Goal: Use online tool/utility: Utilize a website feature to perform a specific function

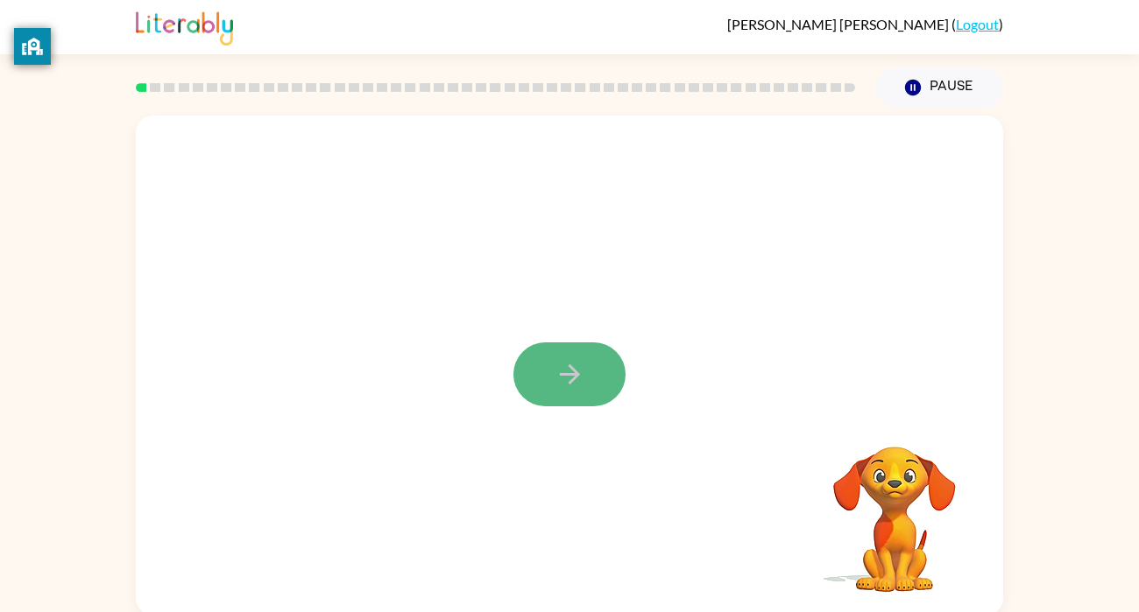
click at [584, 370] on icon "button" at bounding box center [570, 374] width 31 height 31
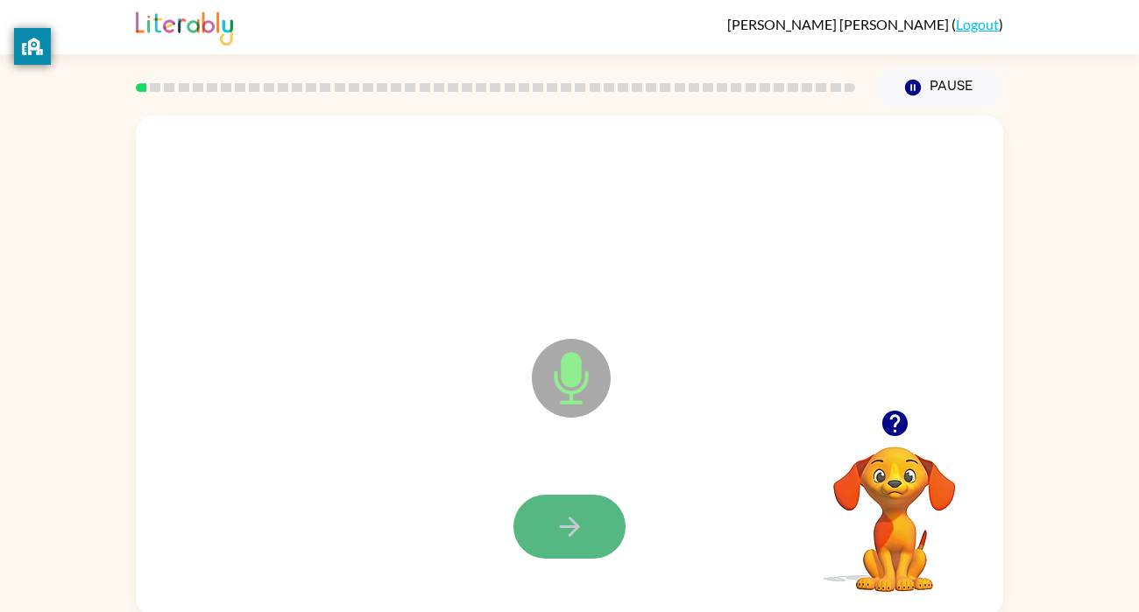
click at [572, 534] on icon "button" at bounding box center [569, 527] width 20 height 20
click at [560, 536] on icon "button" at bounding box center [570, 527] width 31 height 31
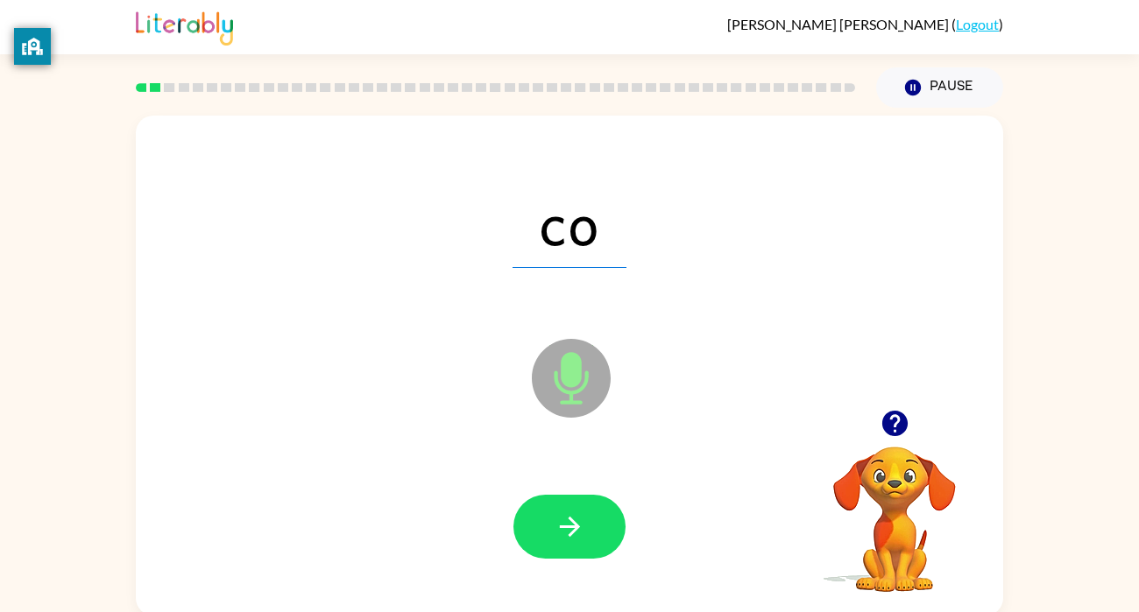
click at [592, 493] on div at bounding box center [569, 528] width 832 height 144
click at [595, 496] on button "button" at bounding box center [569, 527] width 112 height 64
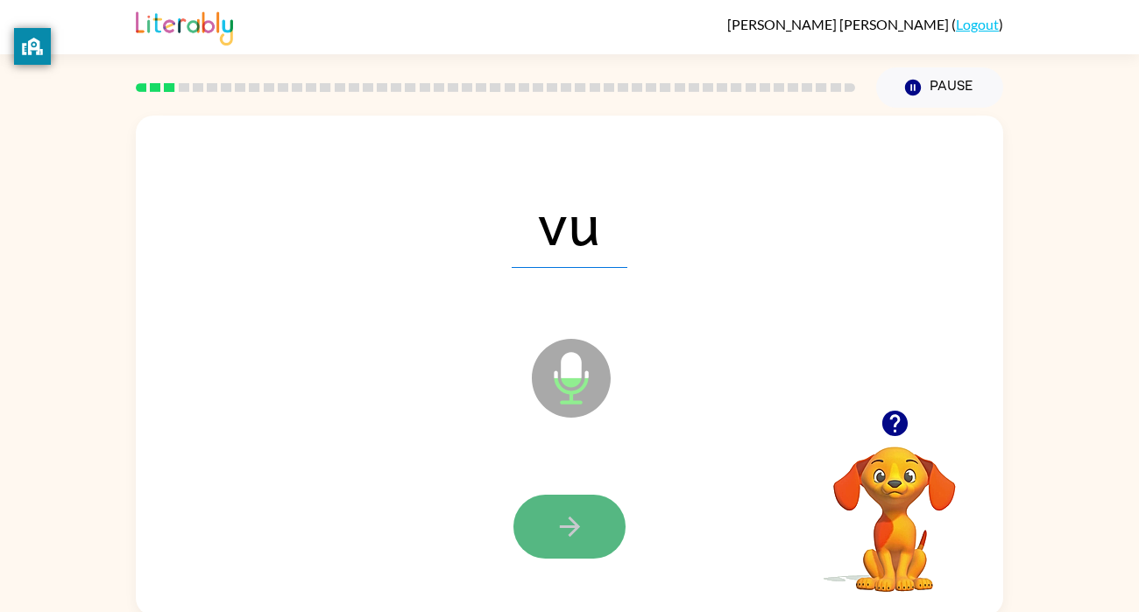
click at [570, 523] on icon "button" at bounding box center [570, 527] width 31 height 31
click at [570, 526] on icon "button" at bounding box center [569, 527] width 20 height 20
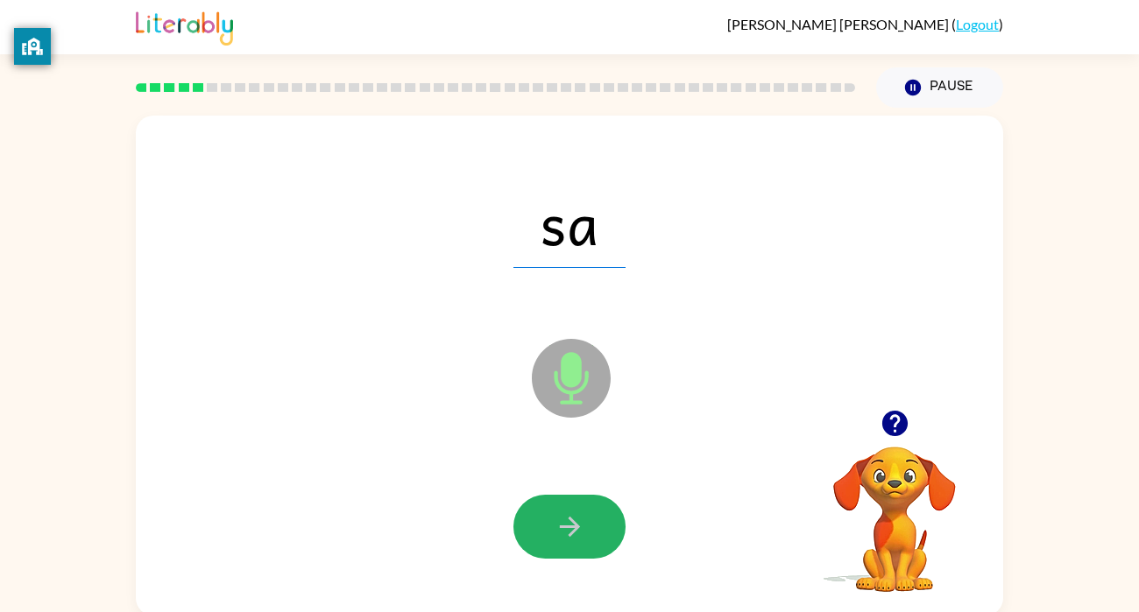
click at [570, 526] on icon "button" at bounding box center [569, 527] width 20 height 20
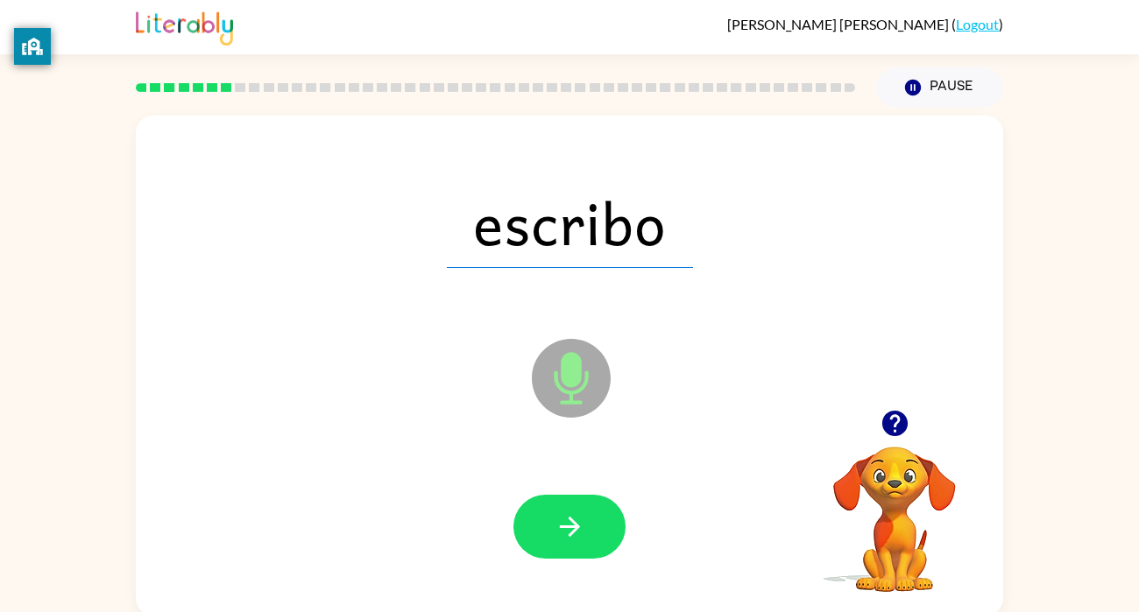
click at [570, 526] on icon "button" at bounding box center [569, 527] width 20 height 20
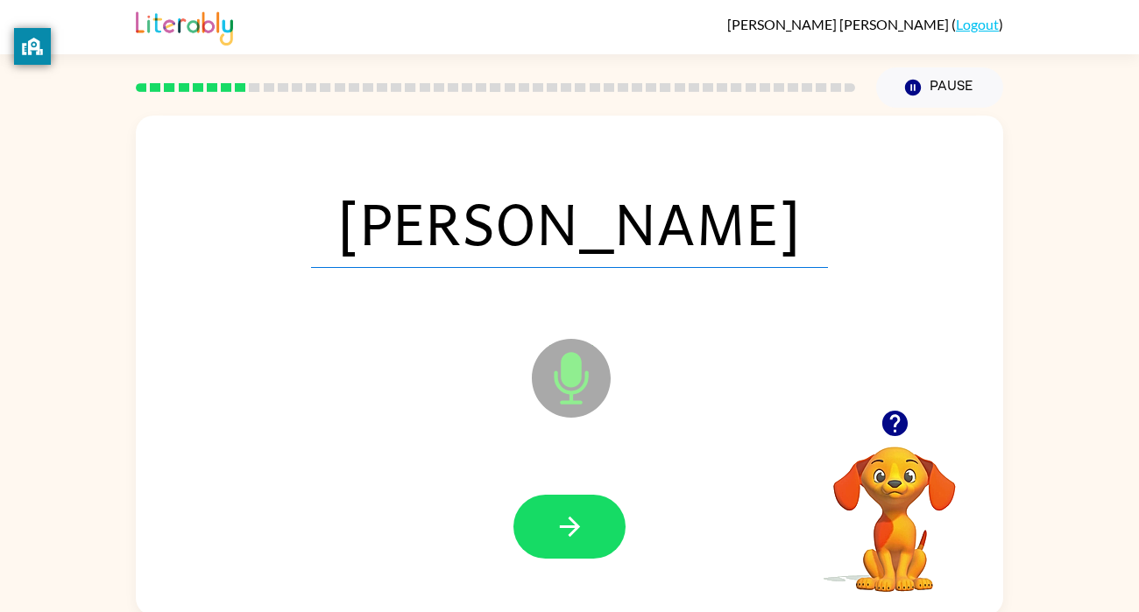
click at [570, 526] on icon "button" at bounding box center [569, 527] width 20 height 20
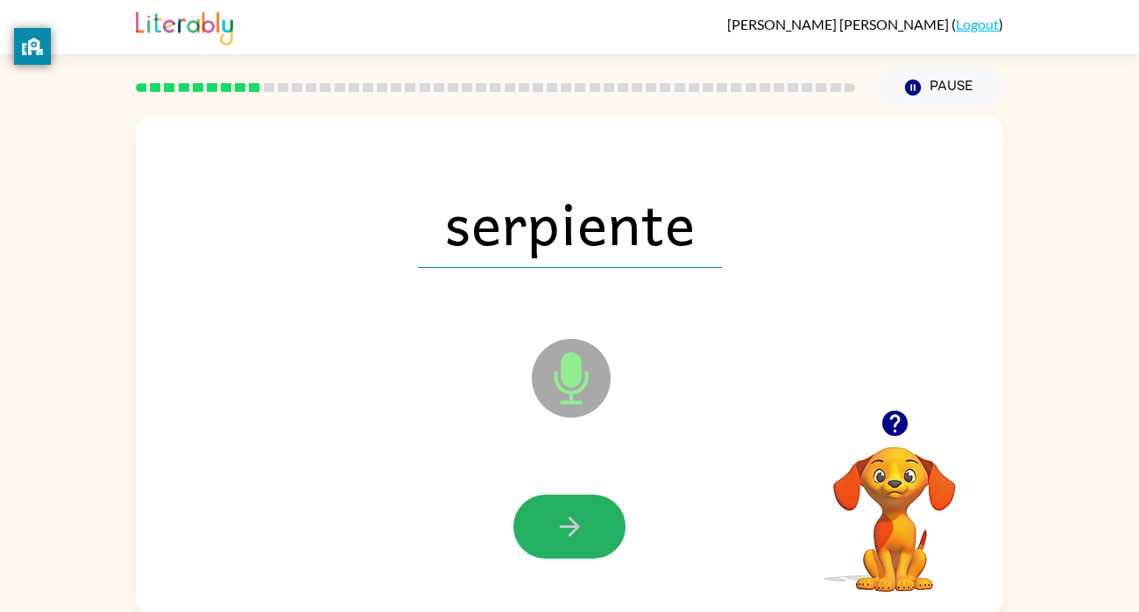
click at [570, 526] on icon "button" at bounding box center [569, 527] width 20 height 20
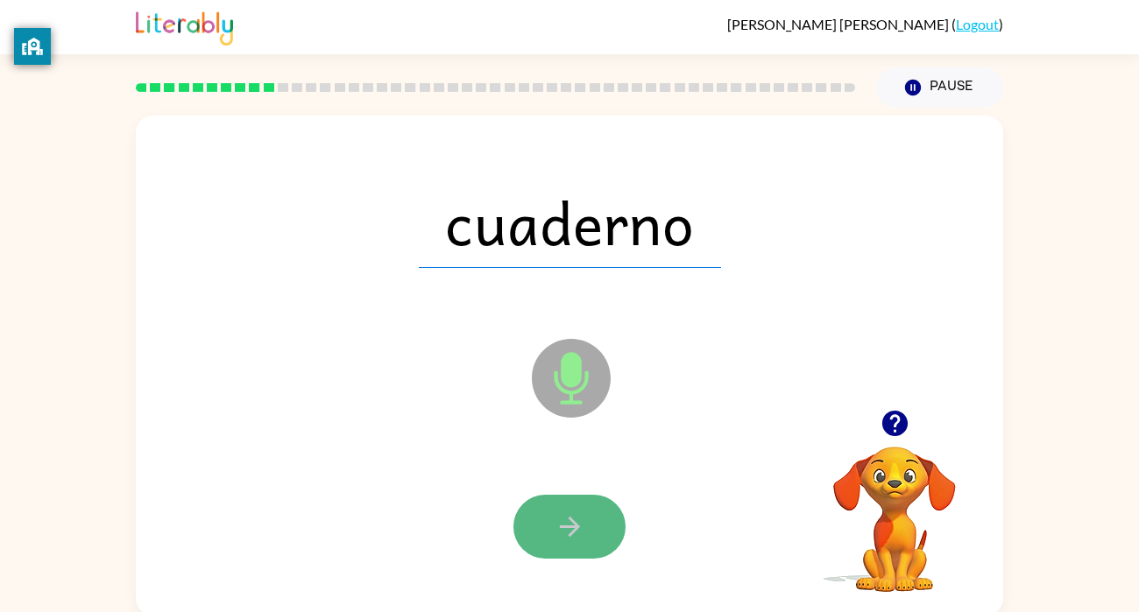
click at [570, 524] on icon "button" at bounding box center [570, 527] width 31 height 31
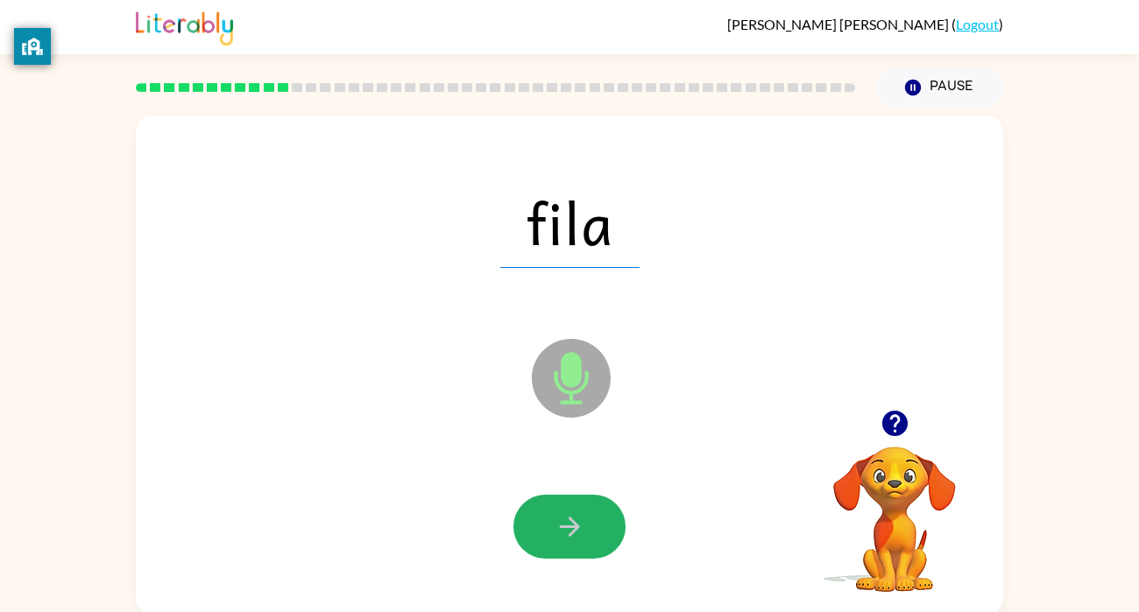
click at [570, 524] on icon "button" at bounding box center [570, 527] width 31 height 31
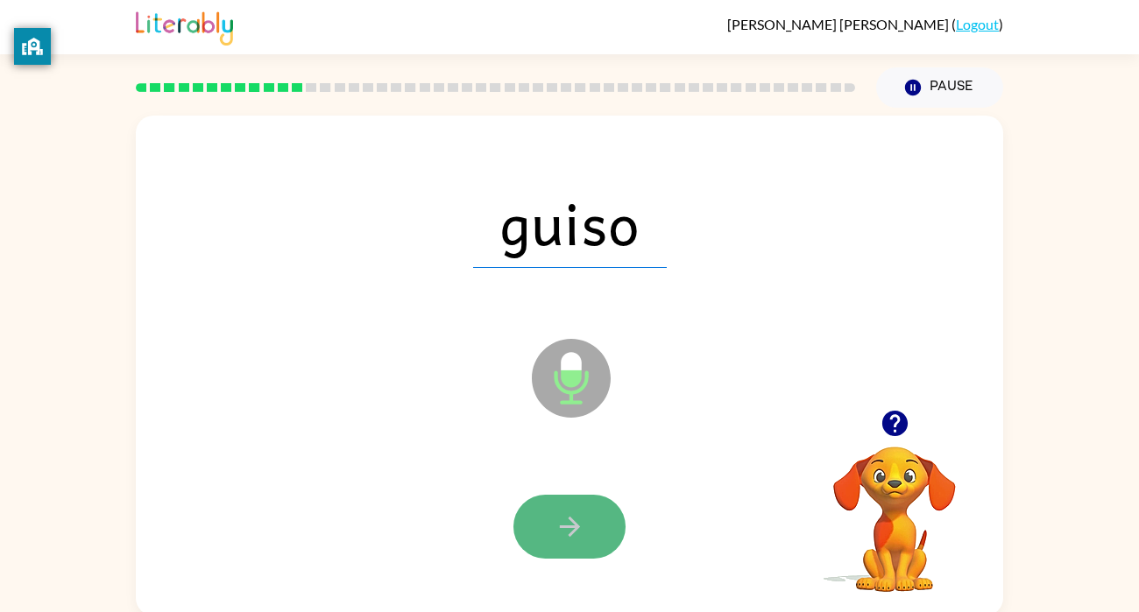
click at [570, 524] on icon "button" at bounding box center [570, 527] width 31 height 31
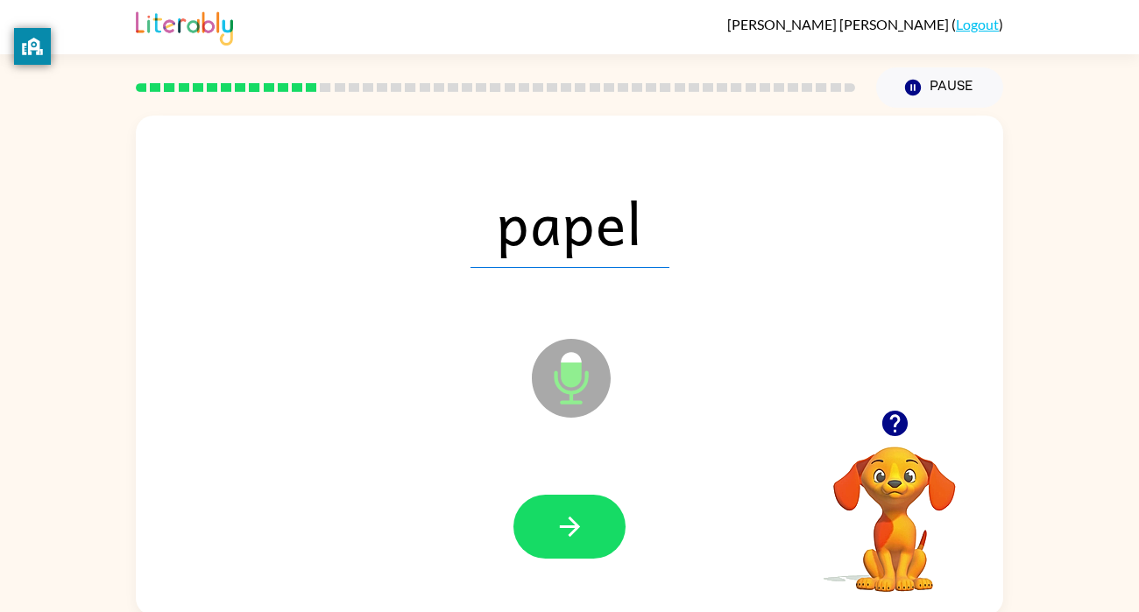
click at [570, 524] on icon "button" at bounding box center [570, 527] width 31 height 31
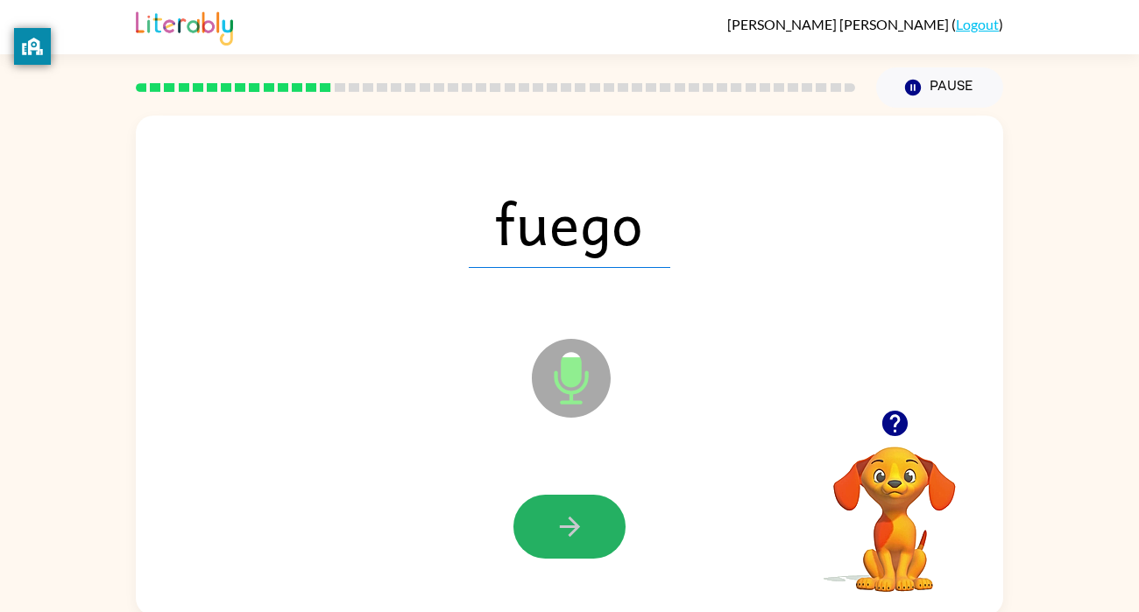
click at [570, 524] on icon "button" at bounding box center [570, 527] width 31 height 31
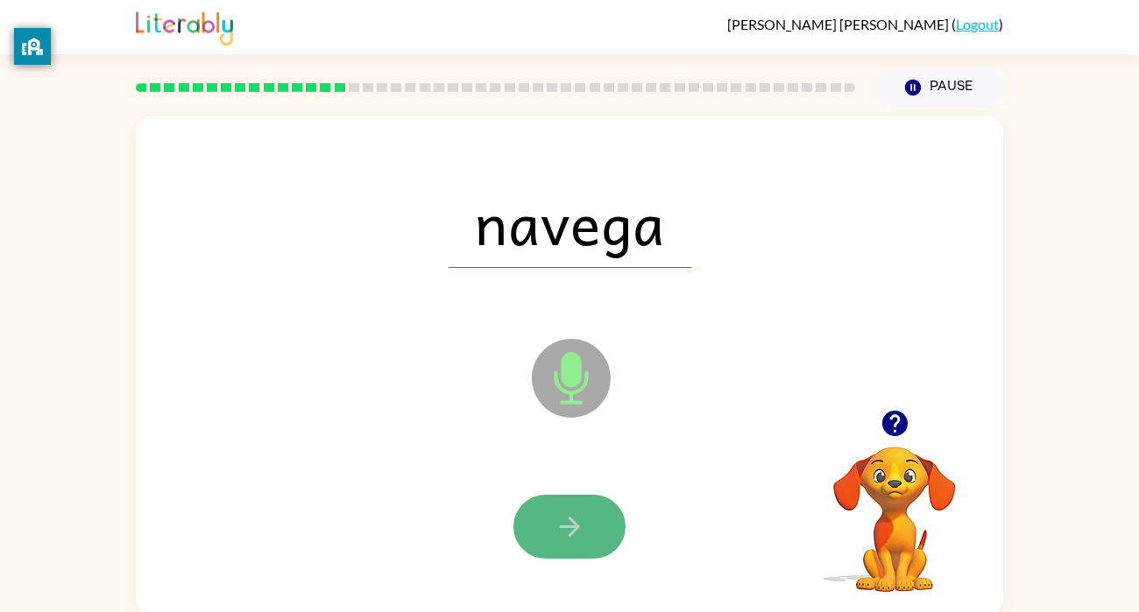
click at [569, 521] on icon "button" at bounding box center [570, 527] width 31 height 31
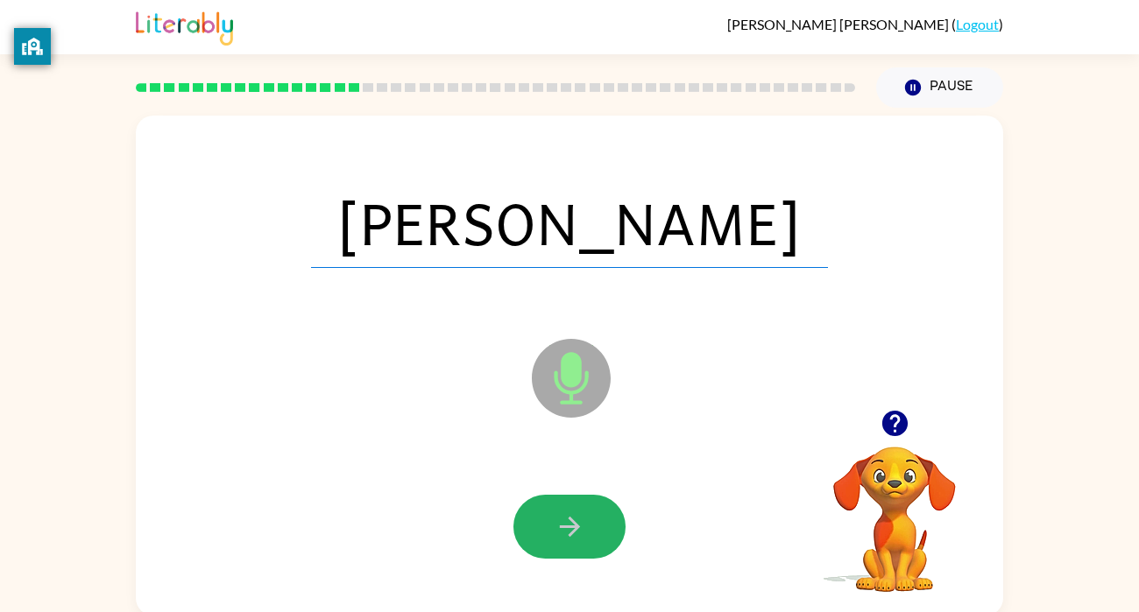
click at [569, 521] on icon "button" at bounding box center [570, 527] width 31 height 31
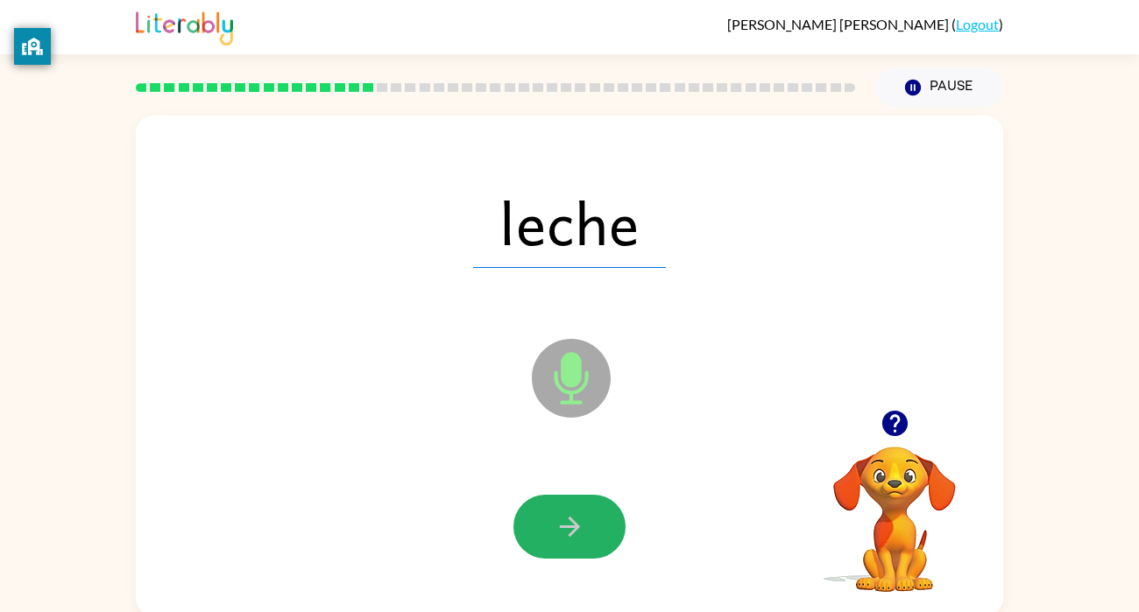
click at [569, 521] on icon "button" at bounding box center [570, 527] width 31 height 31
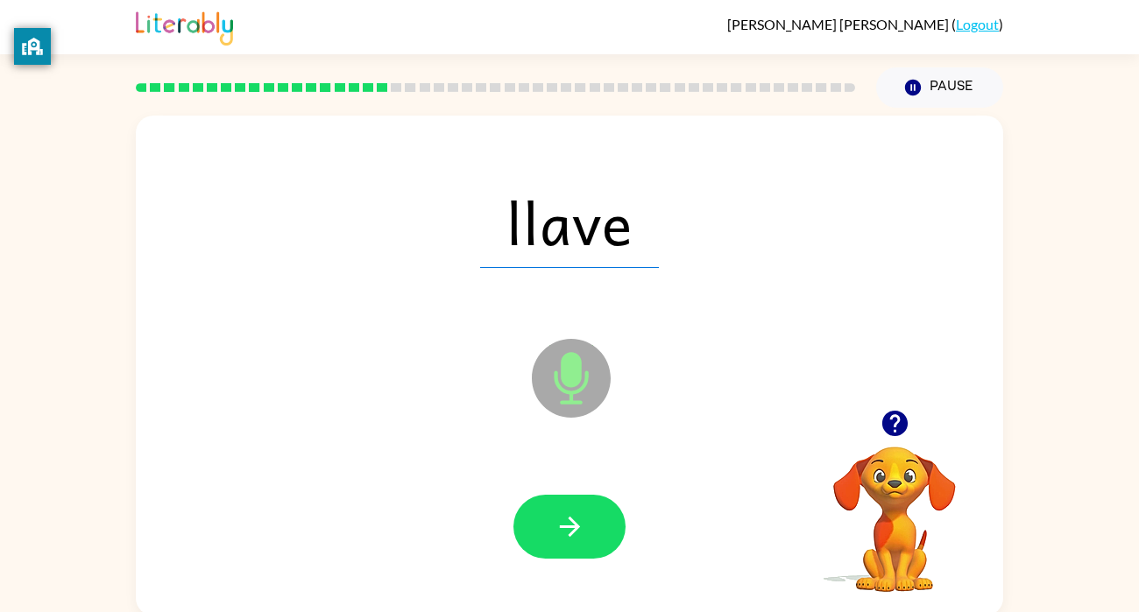
click at [569, 521] on icon "button" at bounding box center [570, 527] width 31 height 31
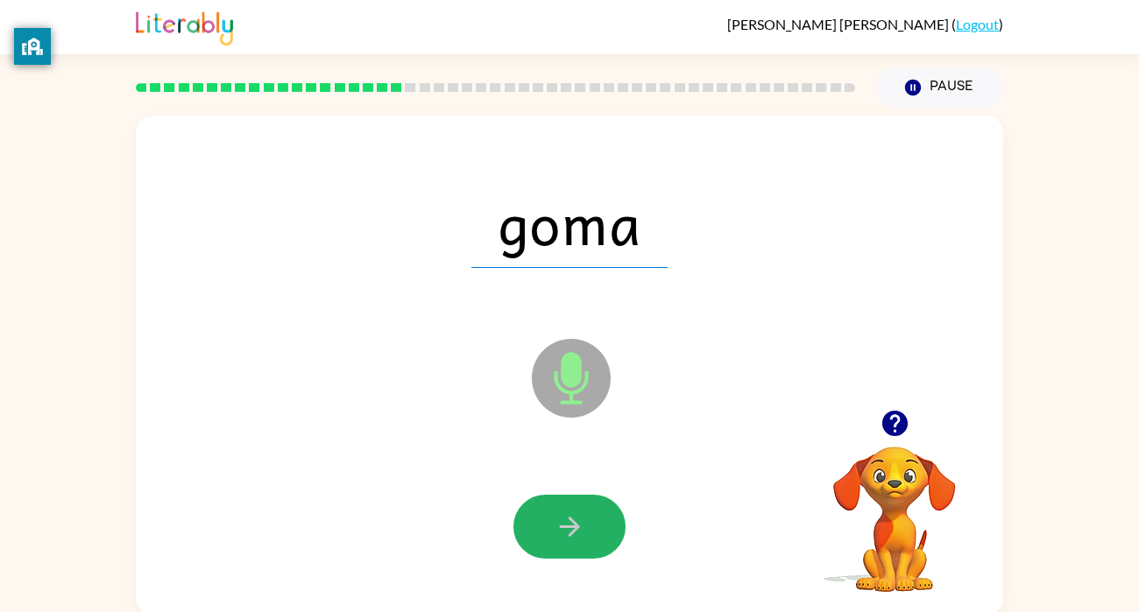
click at [569, 521] on icon "button" at bounding box center [570, 527] width 31 height 31
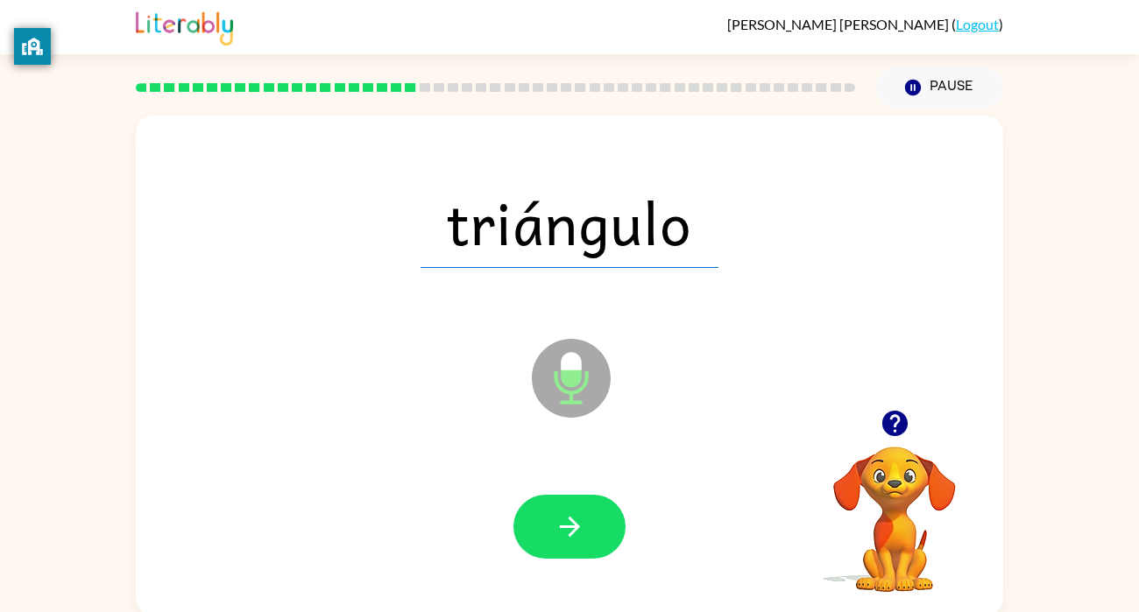
click at [569, 521] on icon "button" at bounding box center [570, 527] width 31 height 31
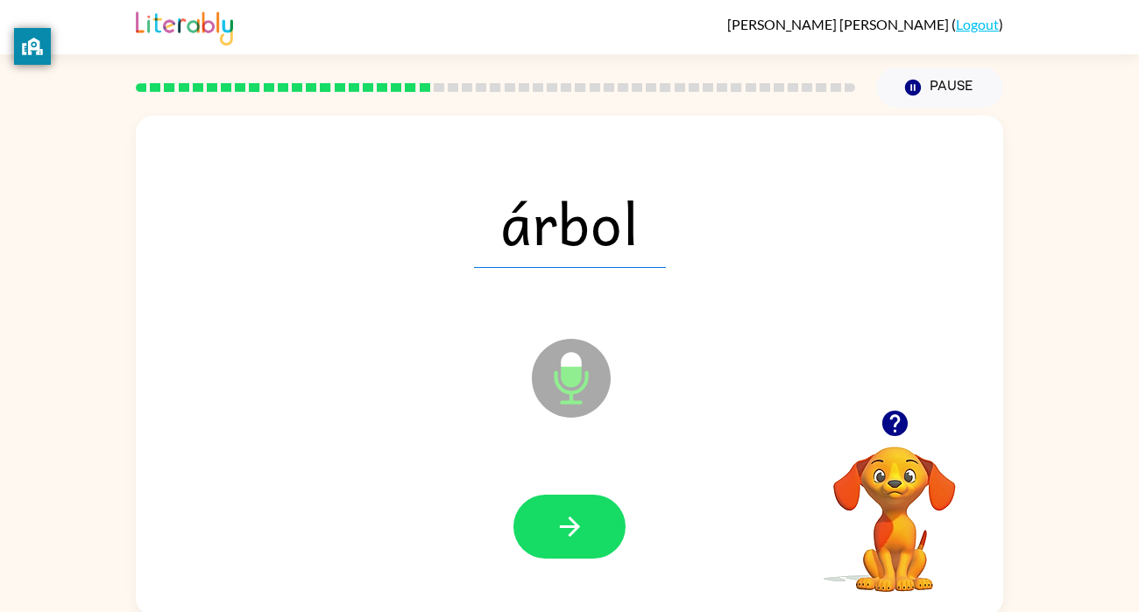
click at [569, 521] on icon "button" at bounding box center [570, 527] width 31 height 31
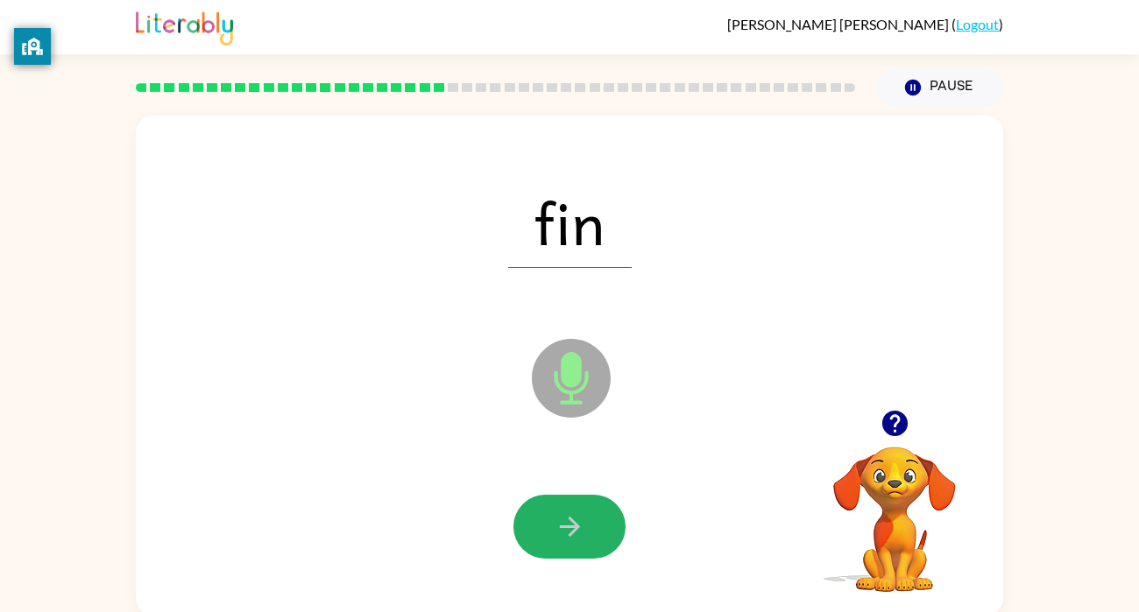
click at [569, 521] on icon "button" at bounding box center [570, 527] width 31 height 31
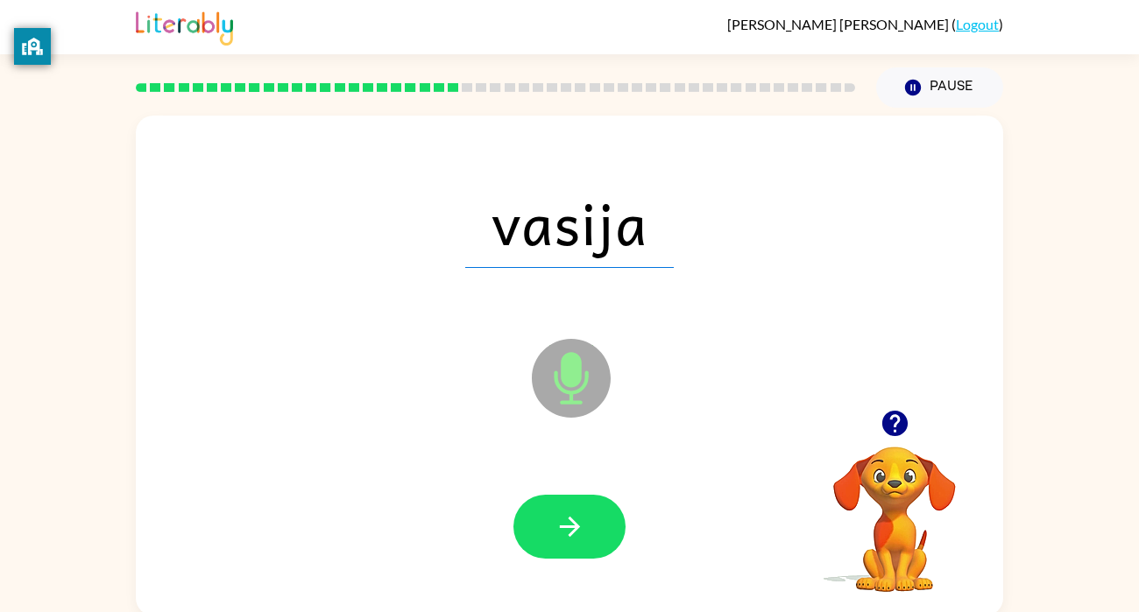
click at [569, 521] on icon "button" at bounding box center [570, 527] width 31 height 31
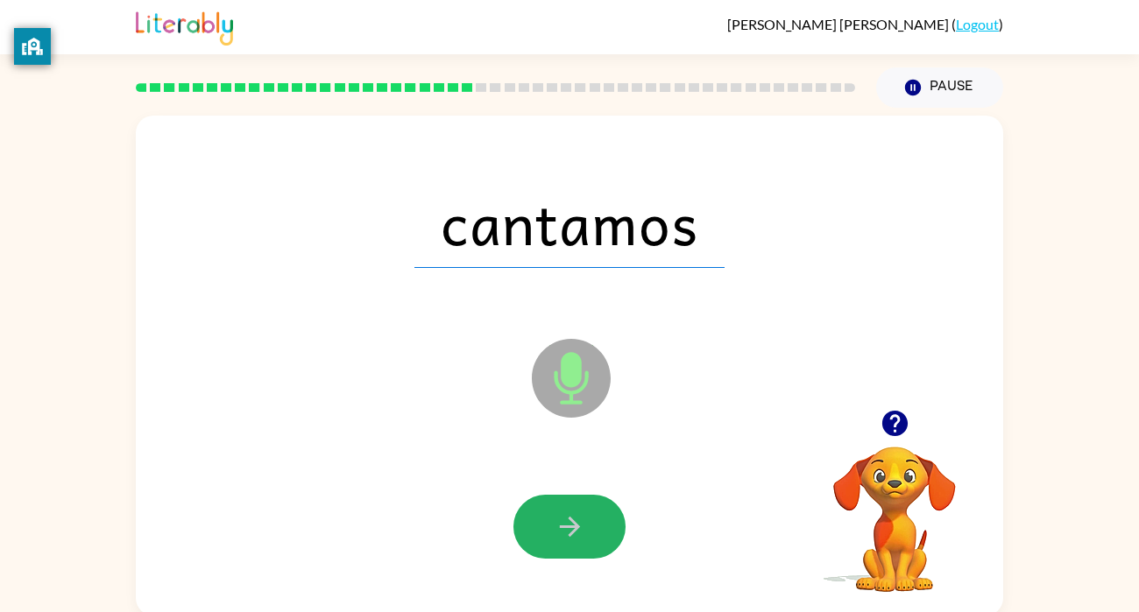
click at [569, 521] on icon "button" at bounding box center [570, 527] width 31 height 31
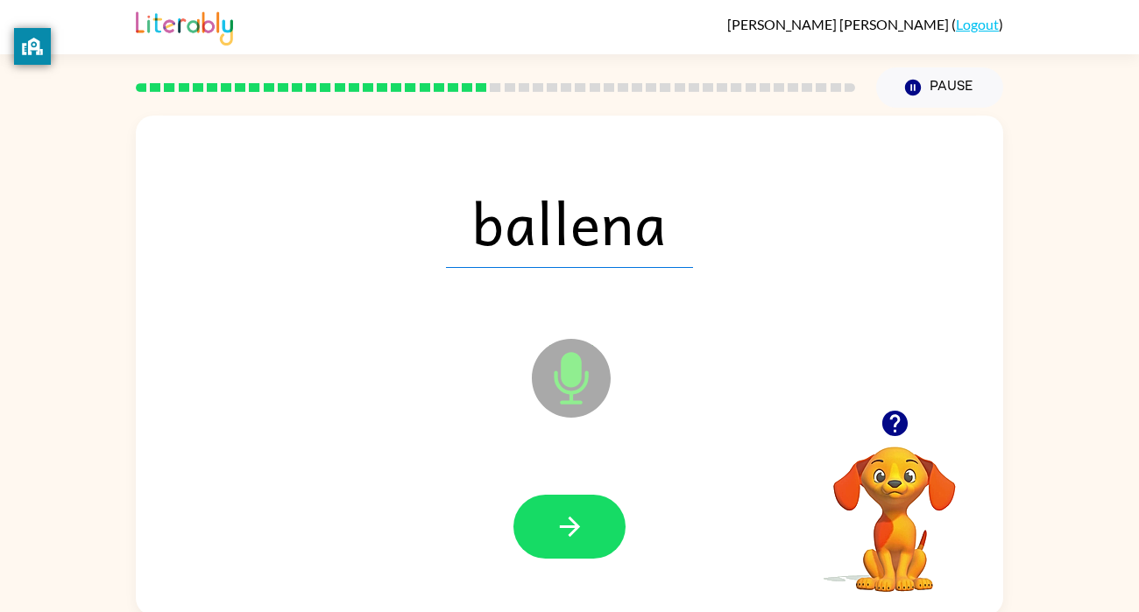
click at [569, 521] on icon "button" at bounding box center [570, 527] width 31 height 31
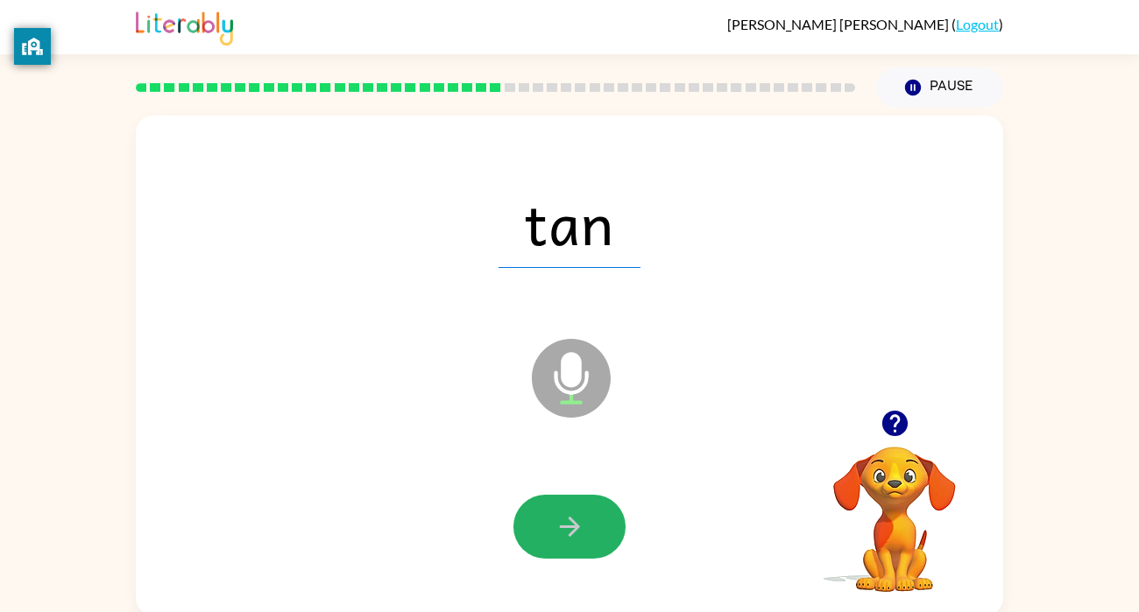
click at [569, 521] on icon "button" at bounding box center [570, 527] width 31 height 31
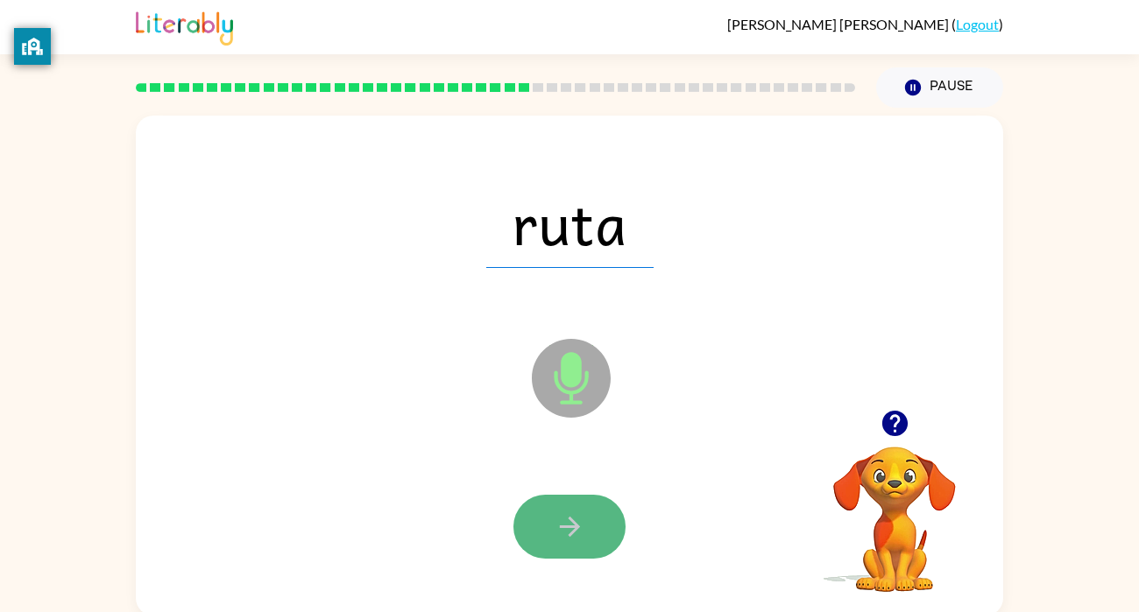
click at [568, 521] on icon "button" at bounding box center [570, 527] width 31 height 31
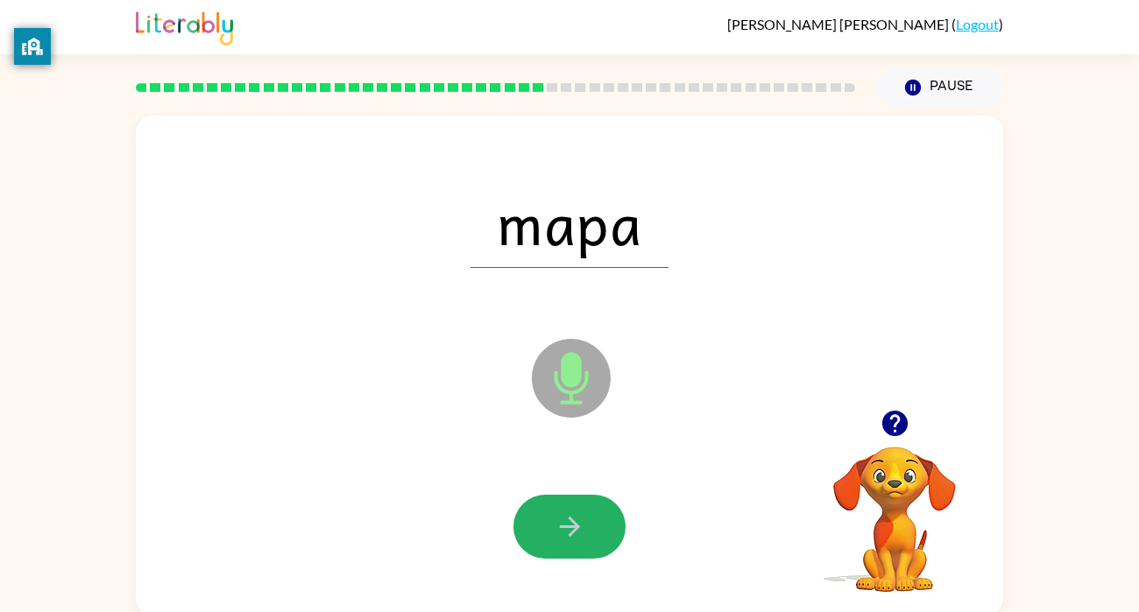
click at [568, 521] on icon "button" at bounding box center [570, 527] width 31 height 31
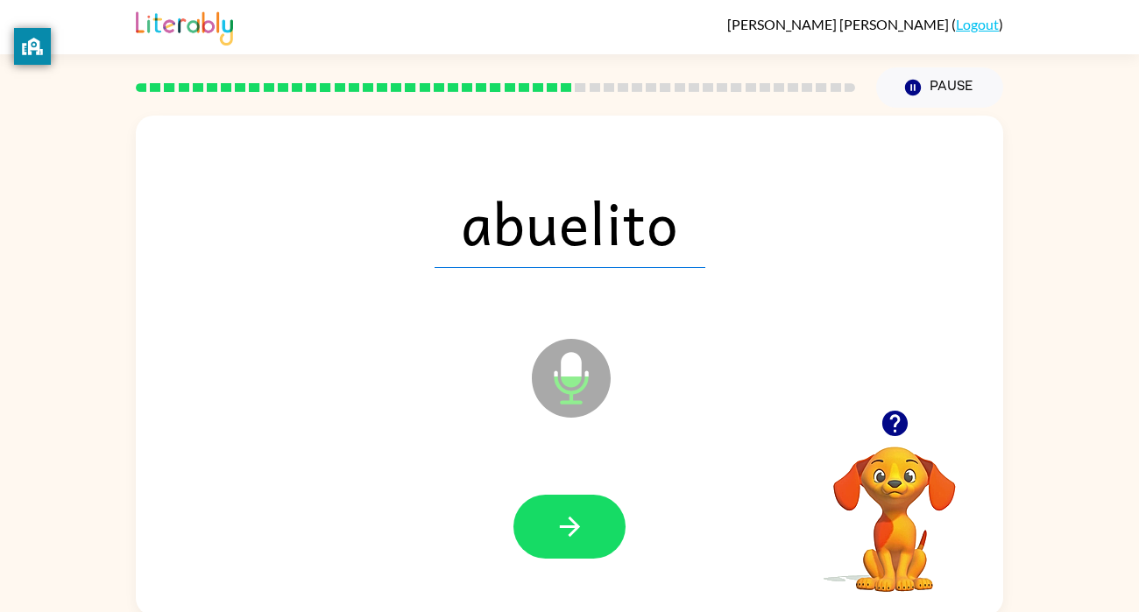
click at [568, 521] on icon "button" at bounding box center [570, 527] width 31 height 31
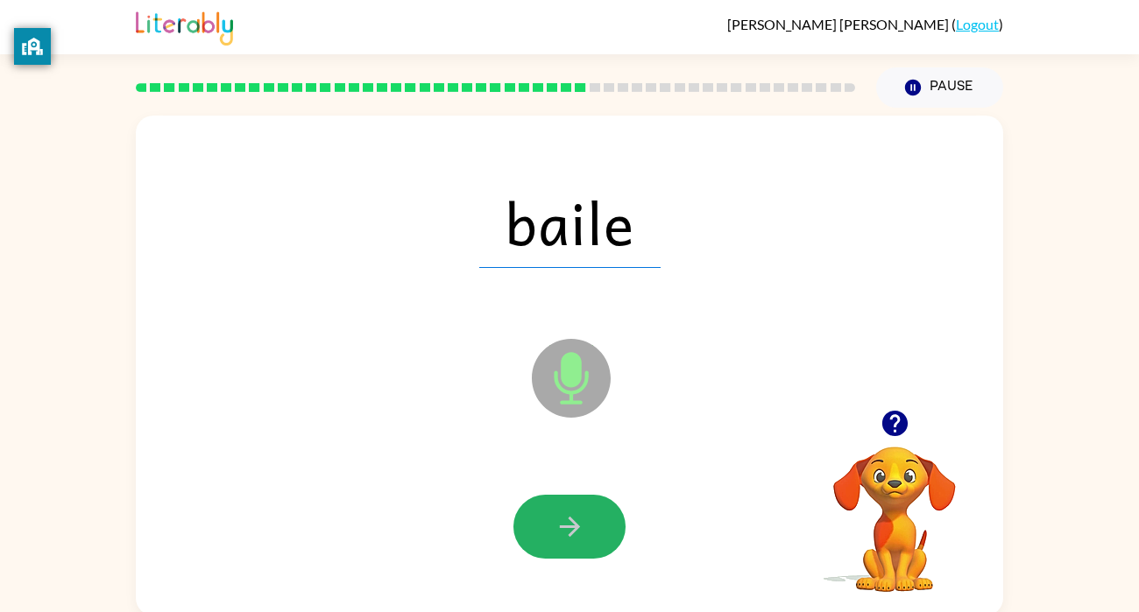
click at [568, 521] on icon "button" at bounding box center [570, 527] width 31 height 31
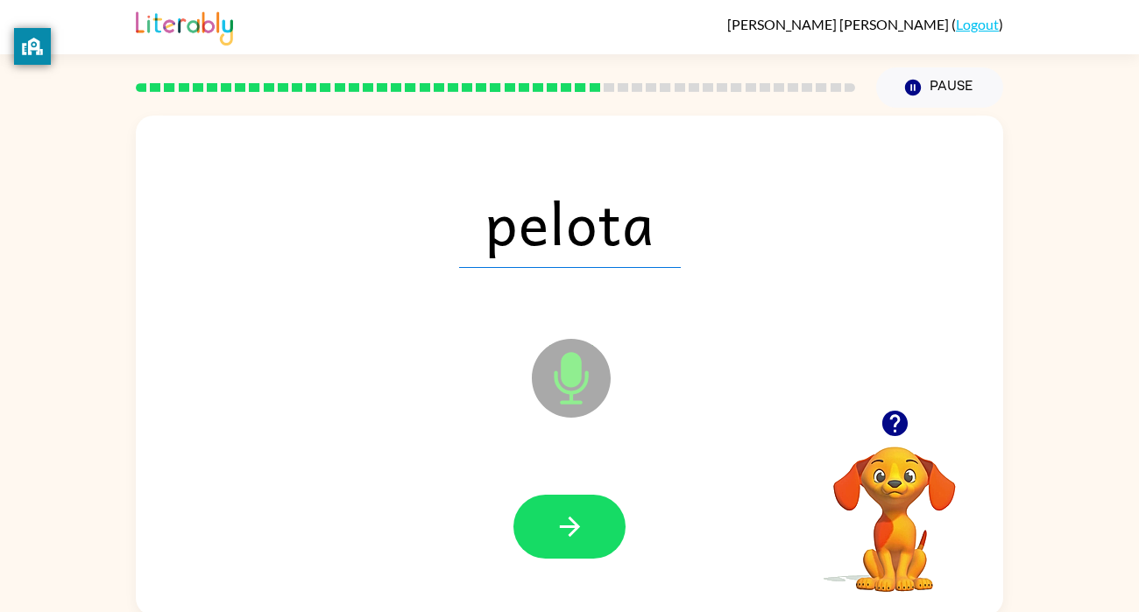
click at [568, 521] on icon "button" at bounding box center [570, 527] width 31 height 31
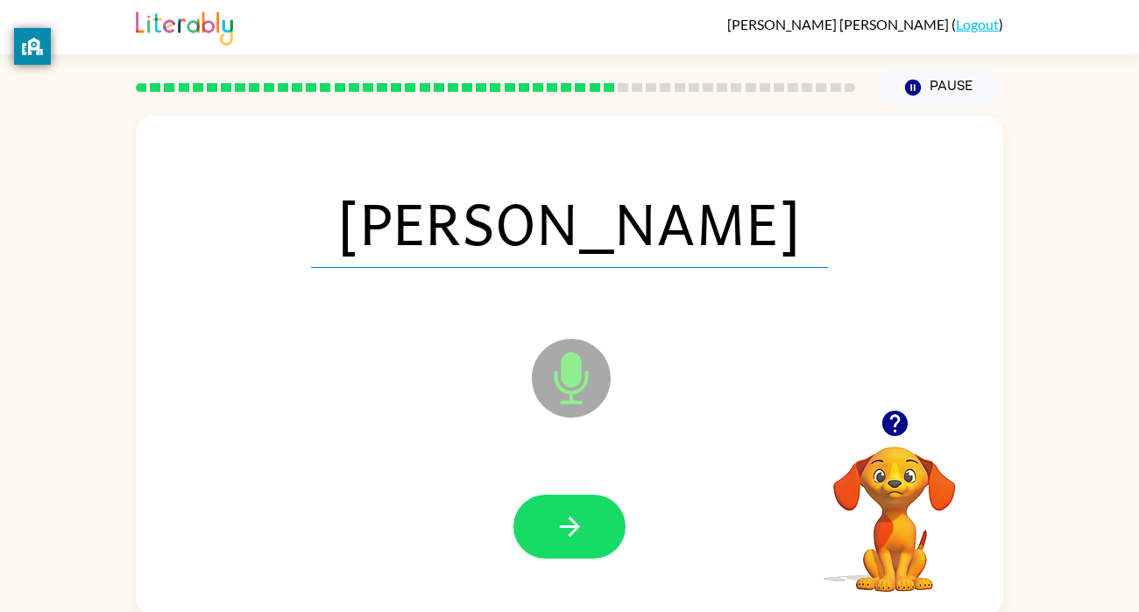
click at [568, 521] on icon "button" at bounding box center [570, 527] width 31 height 31
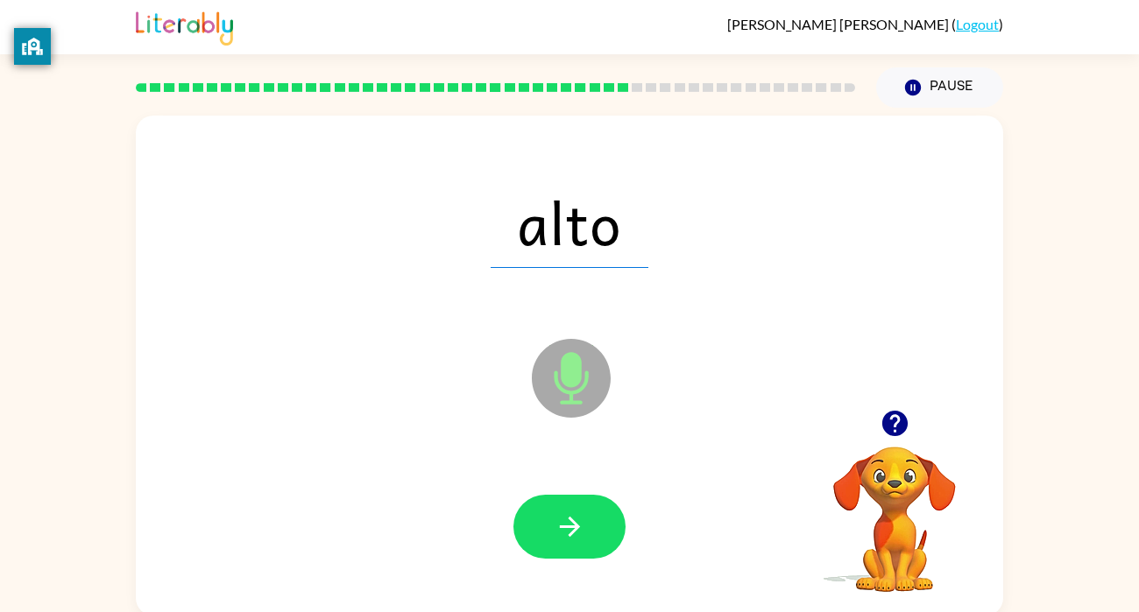
click at [568, 521] on icon "button" at bounding box center [570, 527] width 31 height 31
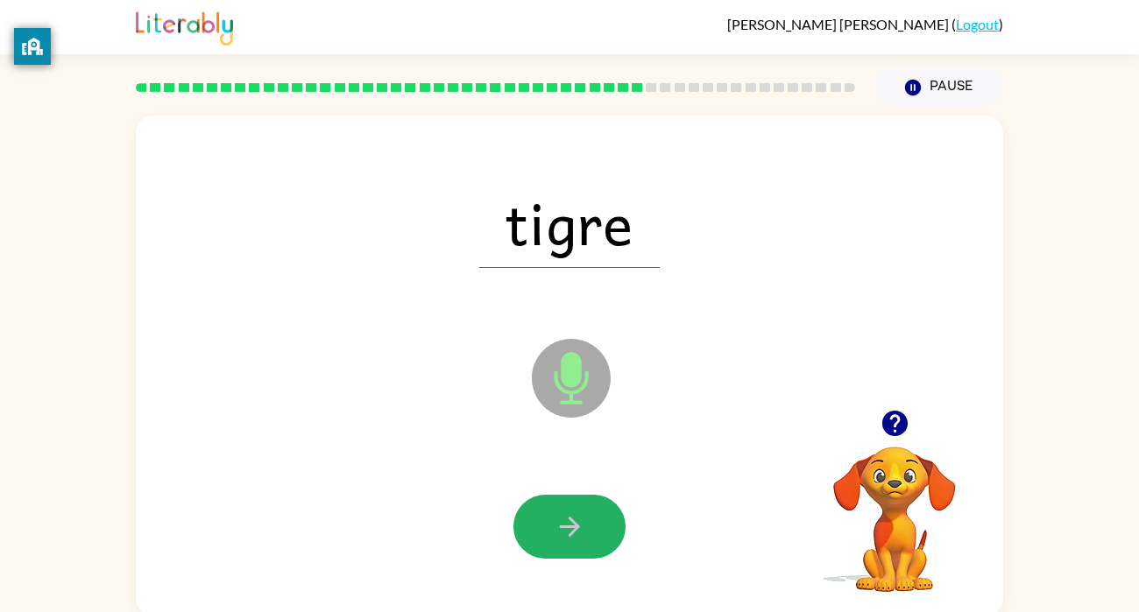
click at [568, 521] on icon "button" at bounding box center [570, 527] width 31 height 31
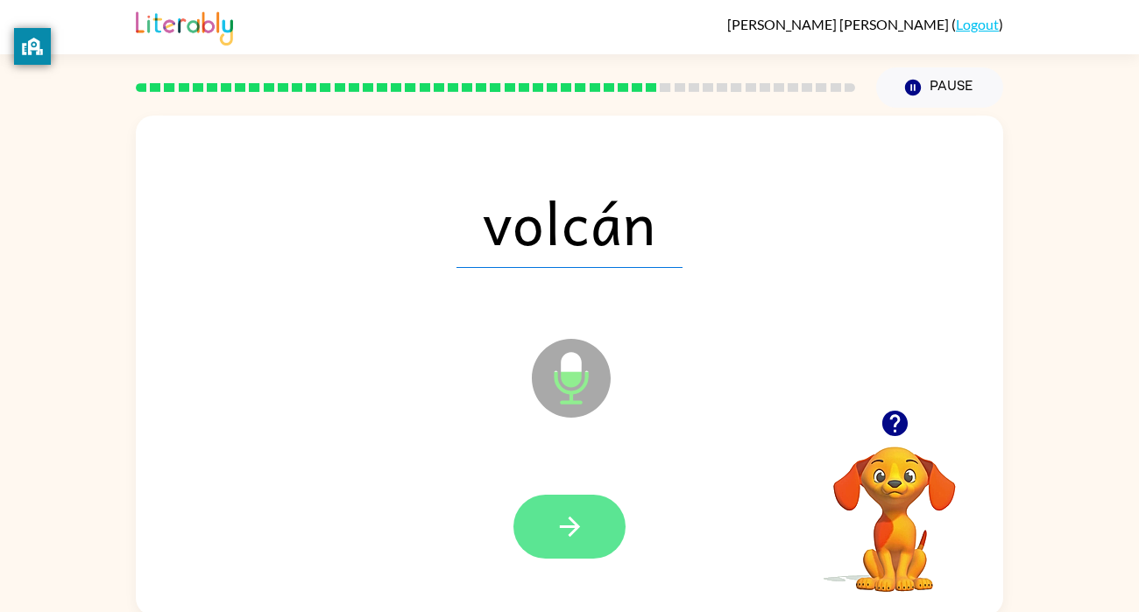
click at [576, 528] on icon "button" at bounding box center [569, 527] width 20 height 20
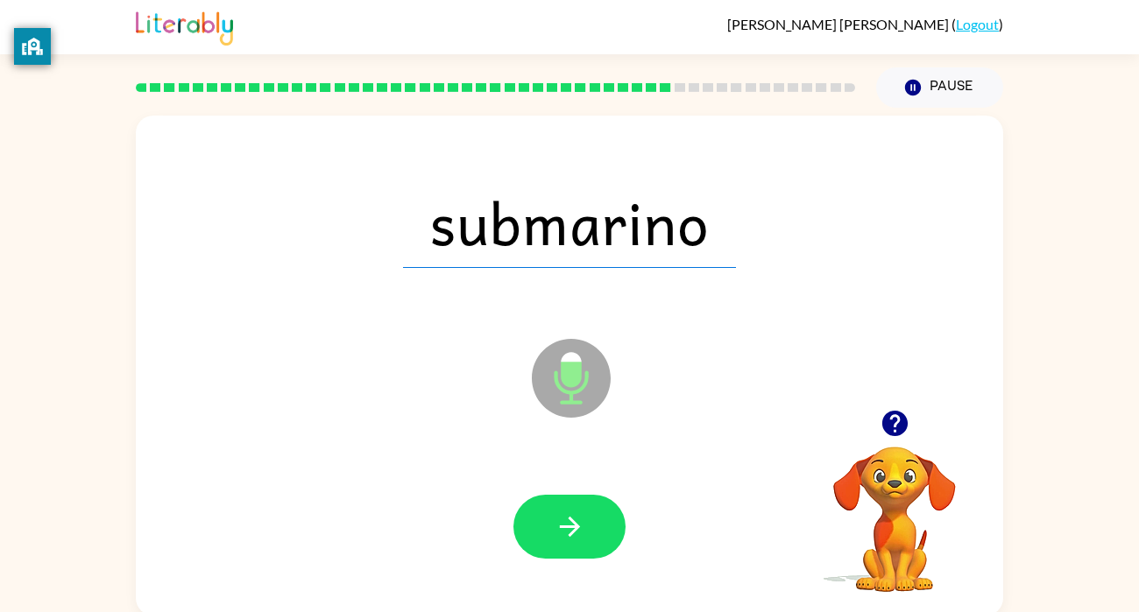
click at [555, 531] on icon "button" at bounding box center [570, 527] width 31 height 31
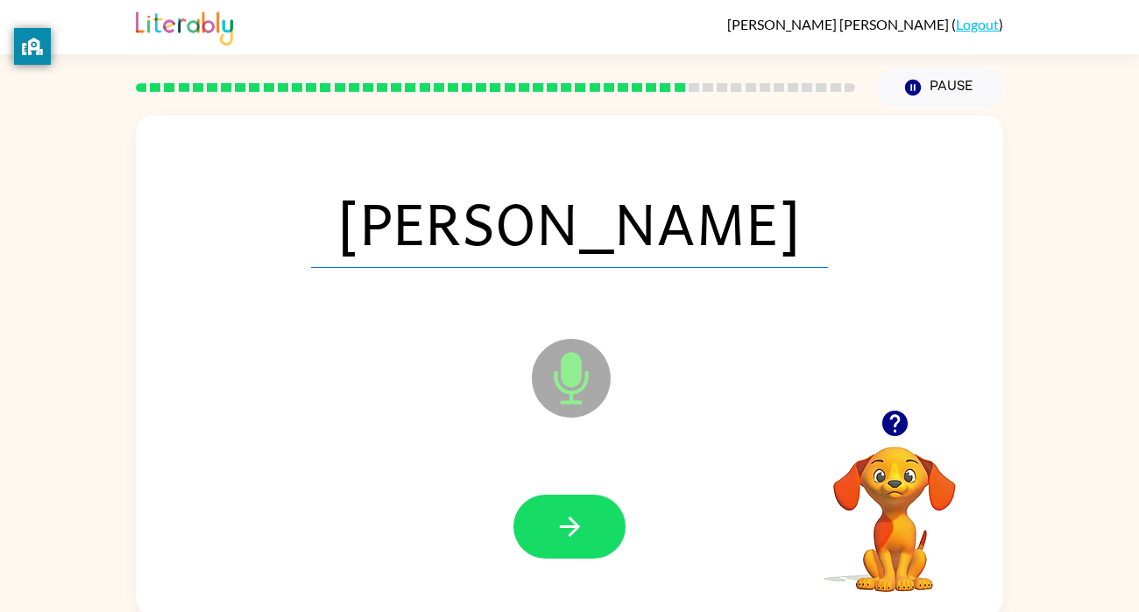
click at [567, 529] on icon "button" at bounding box center [570, 527] width 31 height 31
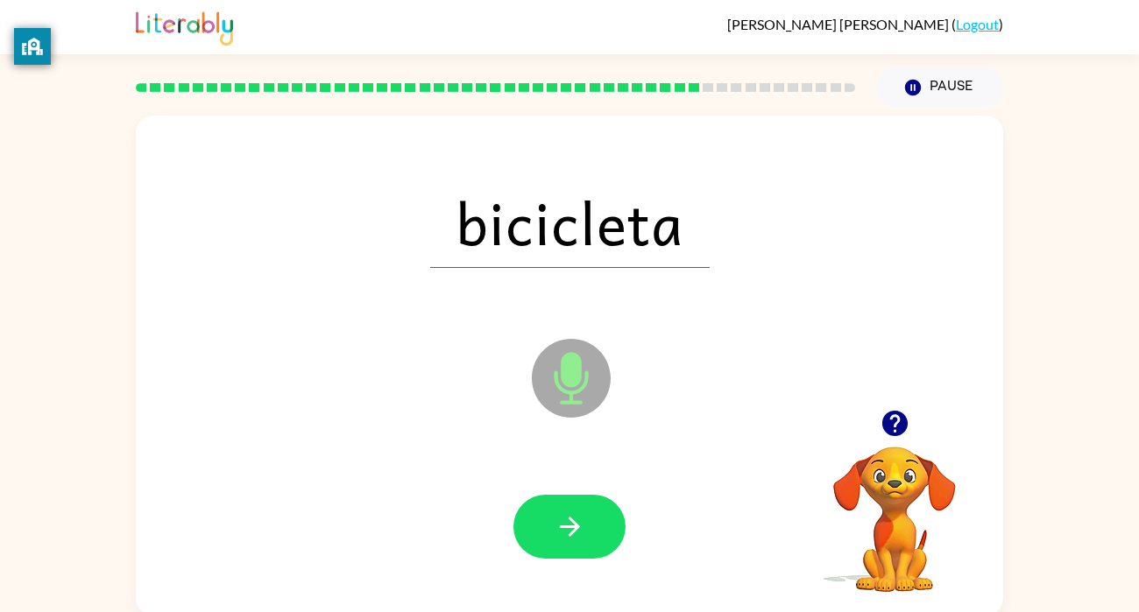
click at [567, 529] on icon "button" at bounding box center [570, 527] width 31 height 31
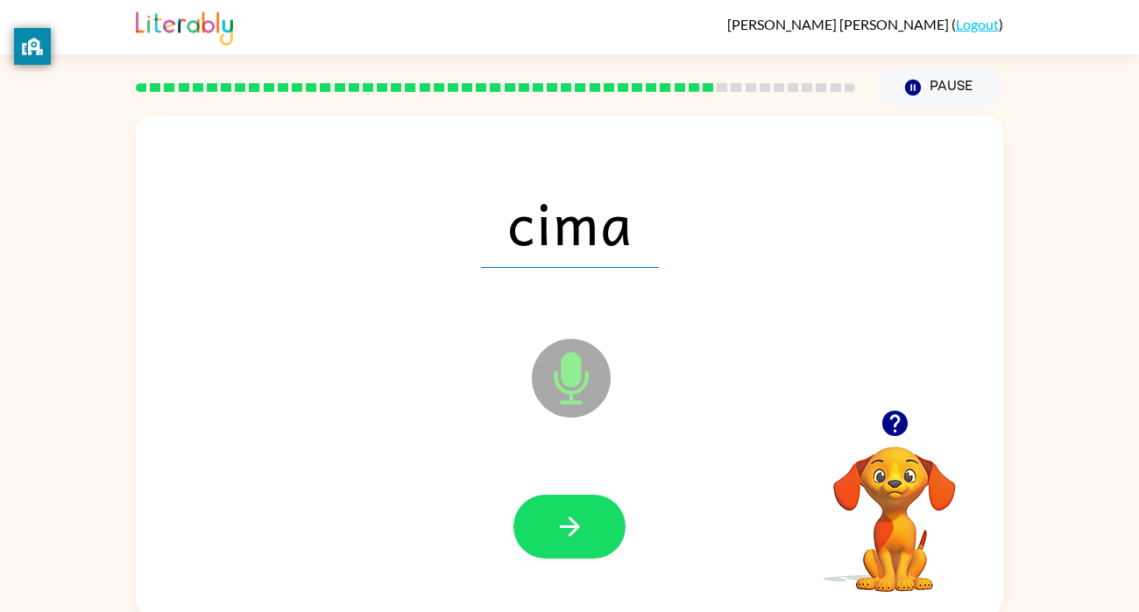
click at [567, 529] on icon "button" at bounding box center [570, 527] width 31 height 31
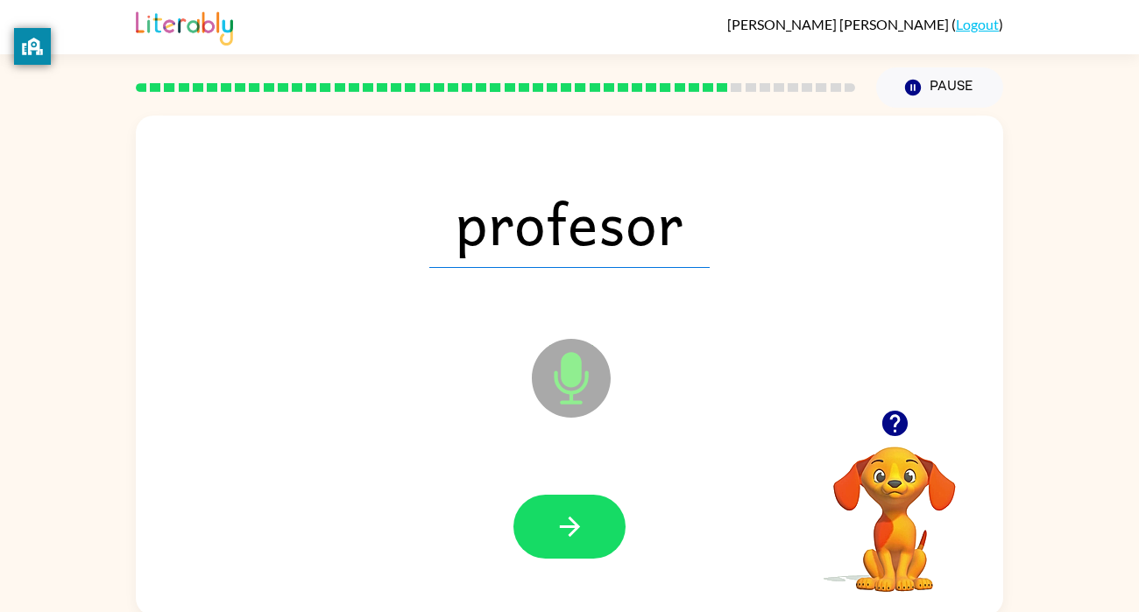
click at [567, 529] on icon "button" at bounding box center [570, 527] width 31 height 31
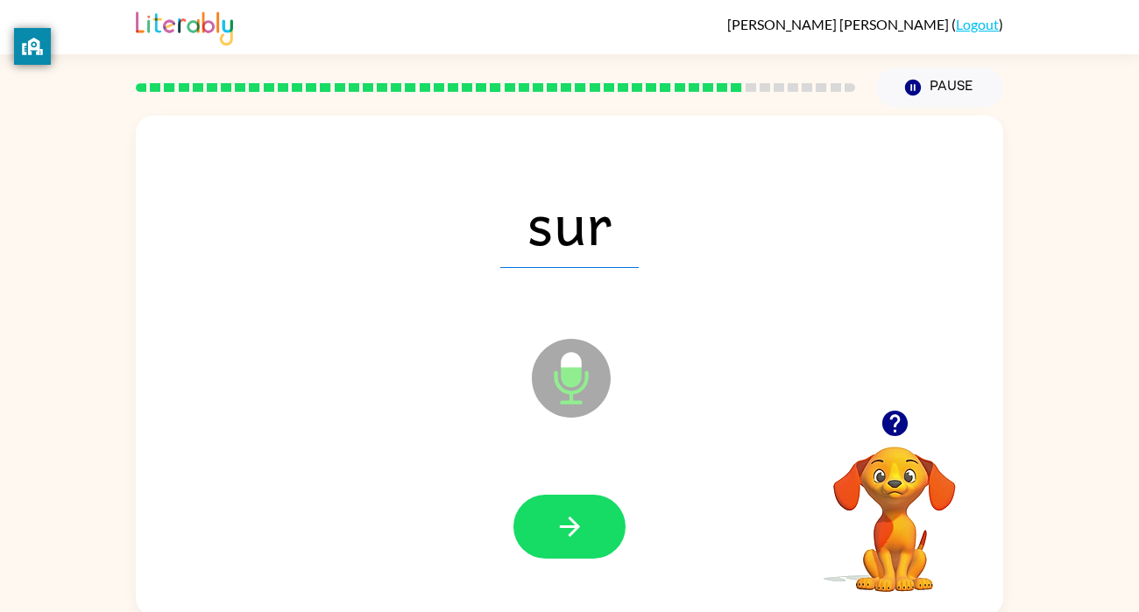
click at [567, 529] on icon "button" at bounding box center [570, 527] width 31 height 31
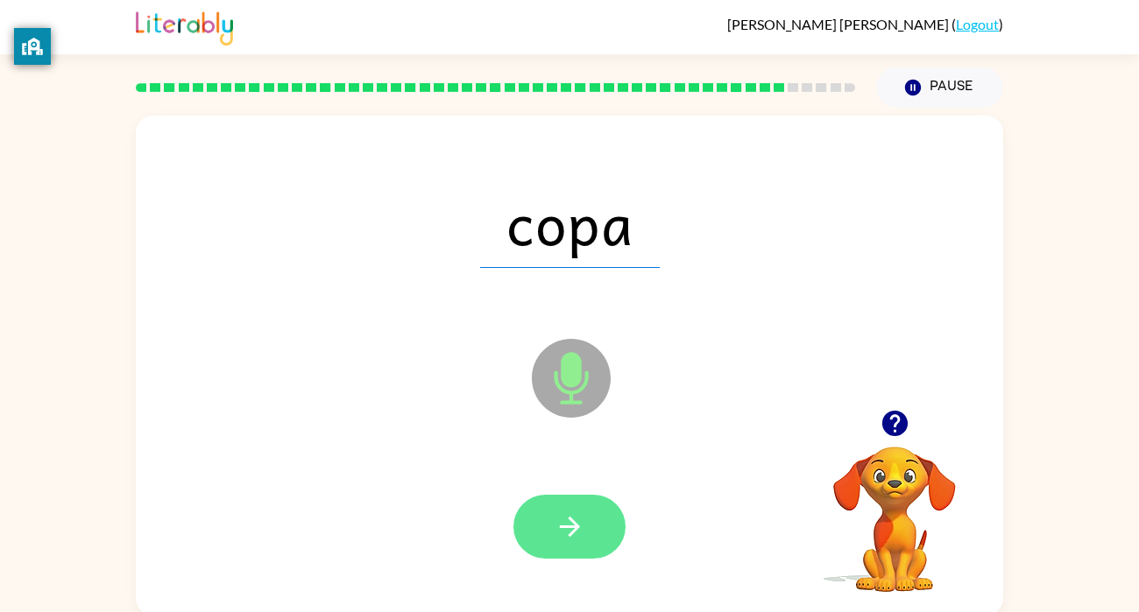
click at [564, 527] on icon "button" at bounding box center [570, 527] width 31 height 31
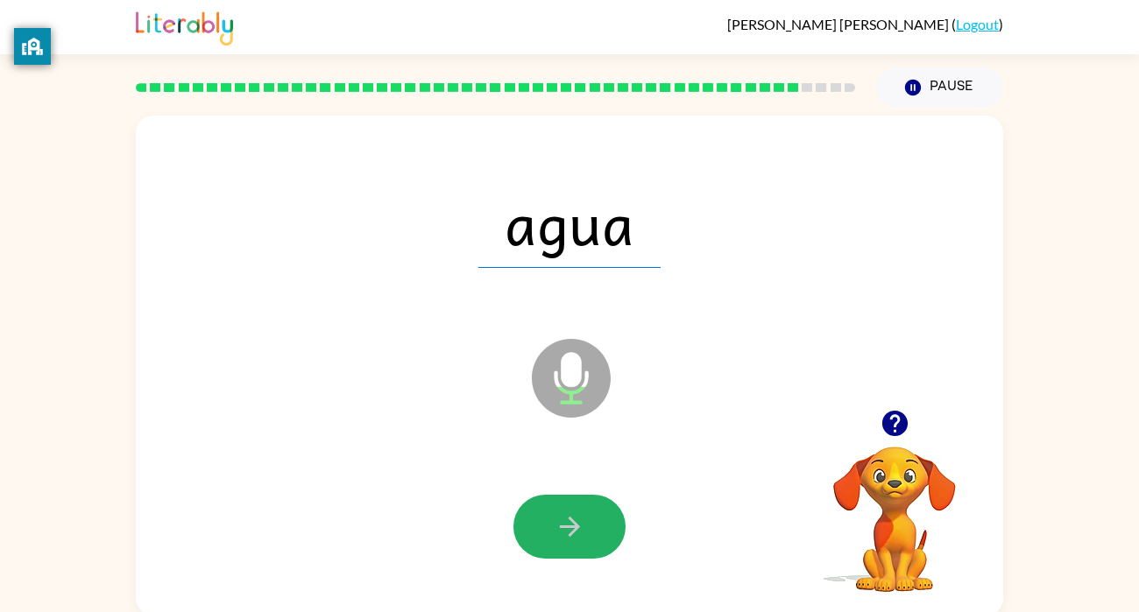
click at [564, 527] on icon "button" at bounding box center [569, 527] width 20 height 20
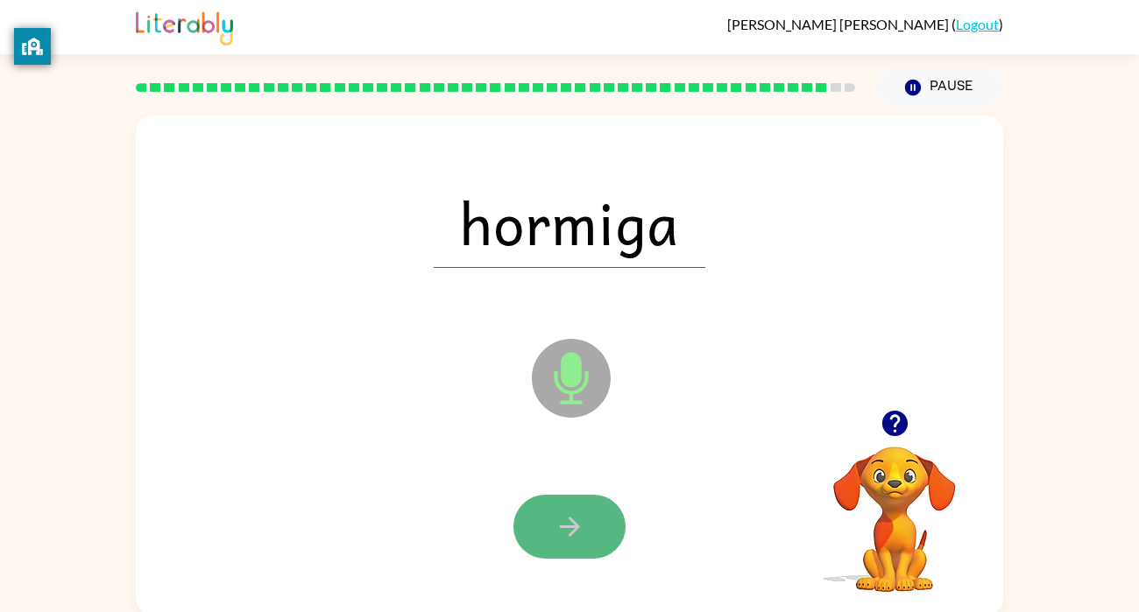
click at [564, 527] on icon "button" at bounding box center [569, 527] width 20 height 20
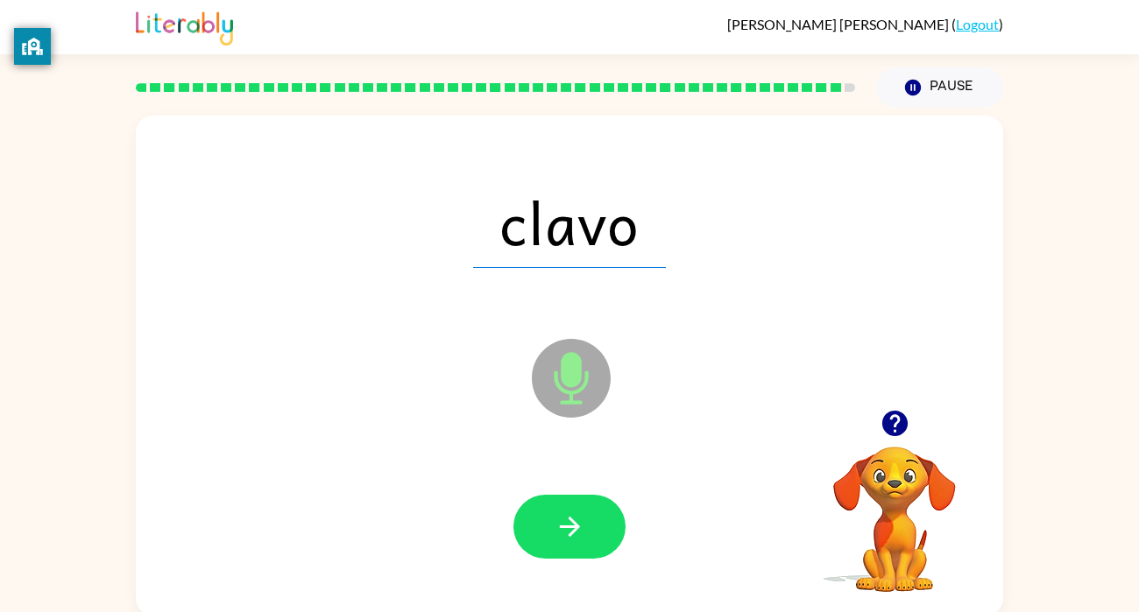
click at [564, 527] on icon "button" at bounding box center [569, 527] width 20 height 20
